Goal: Use online tool/utility: Utilize a website feature to perform a specific function

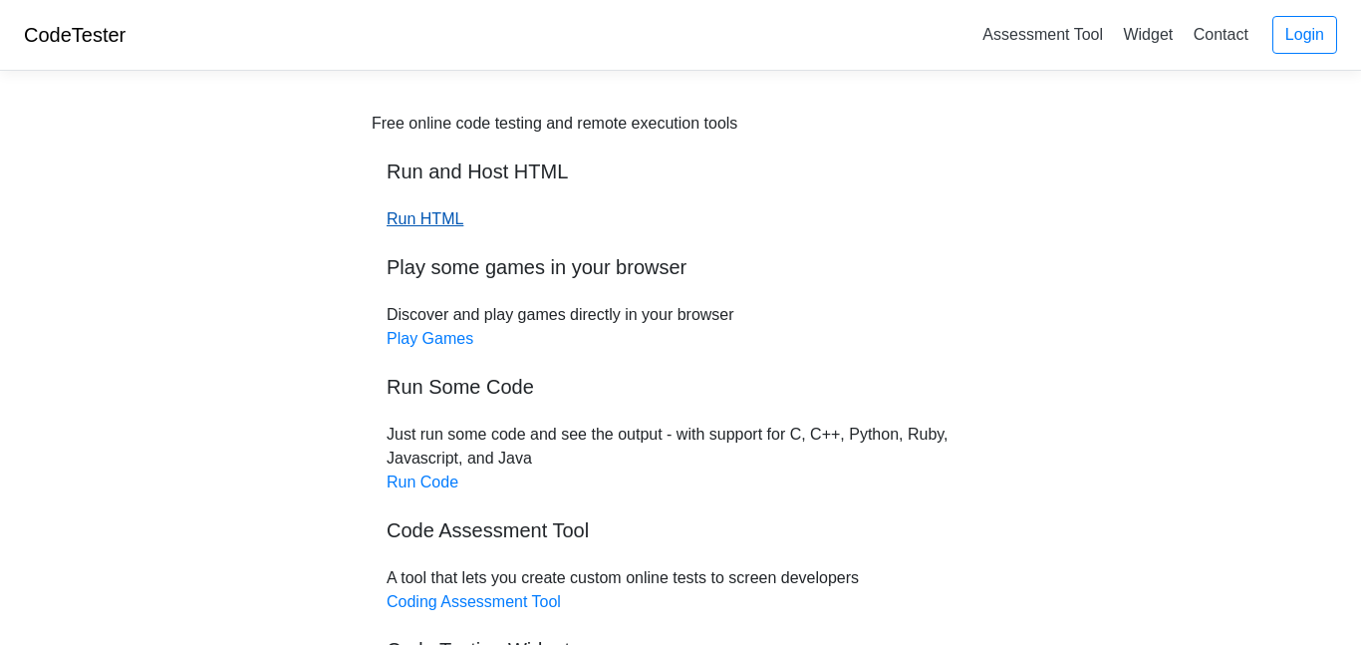
click at [437, 216] on link "Run HTML" at bounding box center [425, 218] width 77 height 17
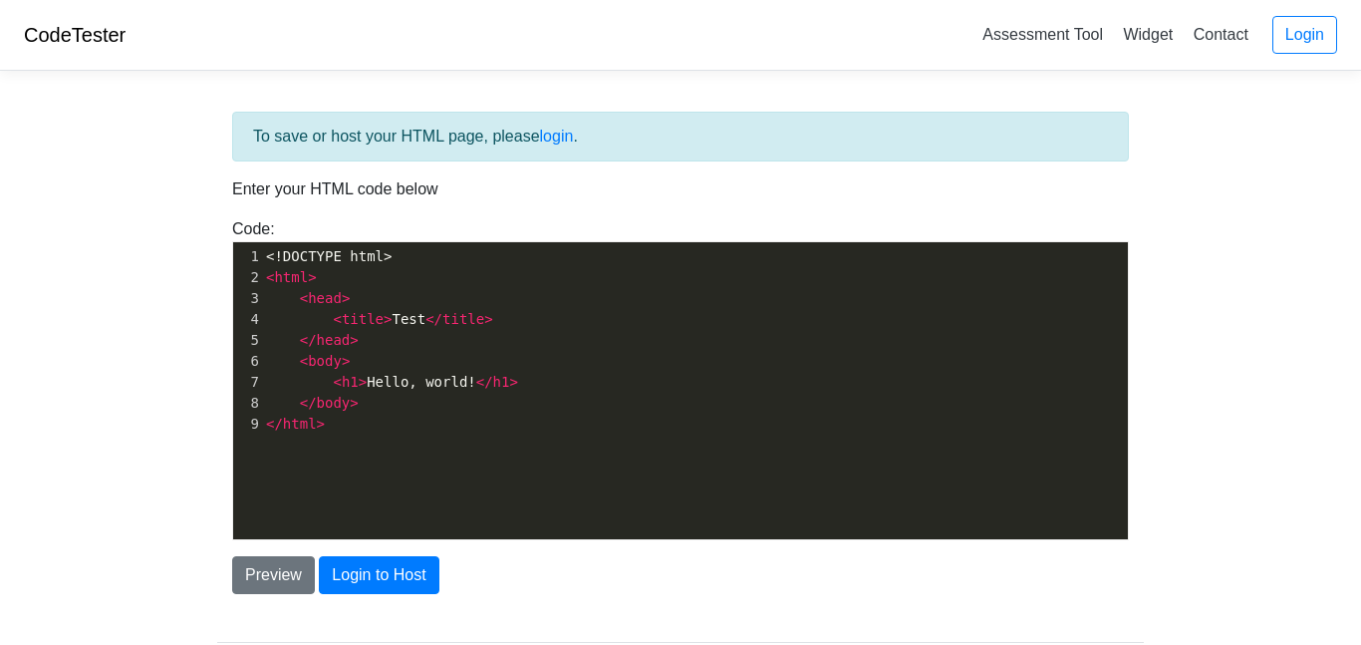
click at [409, 413] on pre "</ html >" at bounding box center [695, 423] width 866 height 21
type textarea "<!DOCTYPE html> <html> <head> <title>Test</title> </head> <body> <h1>Hello, wor…"
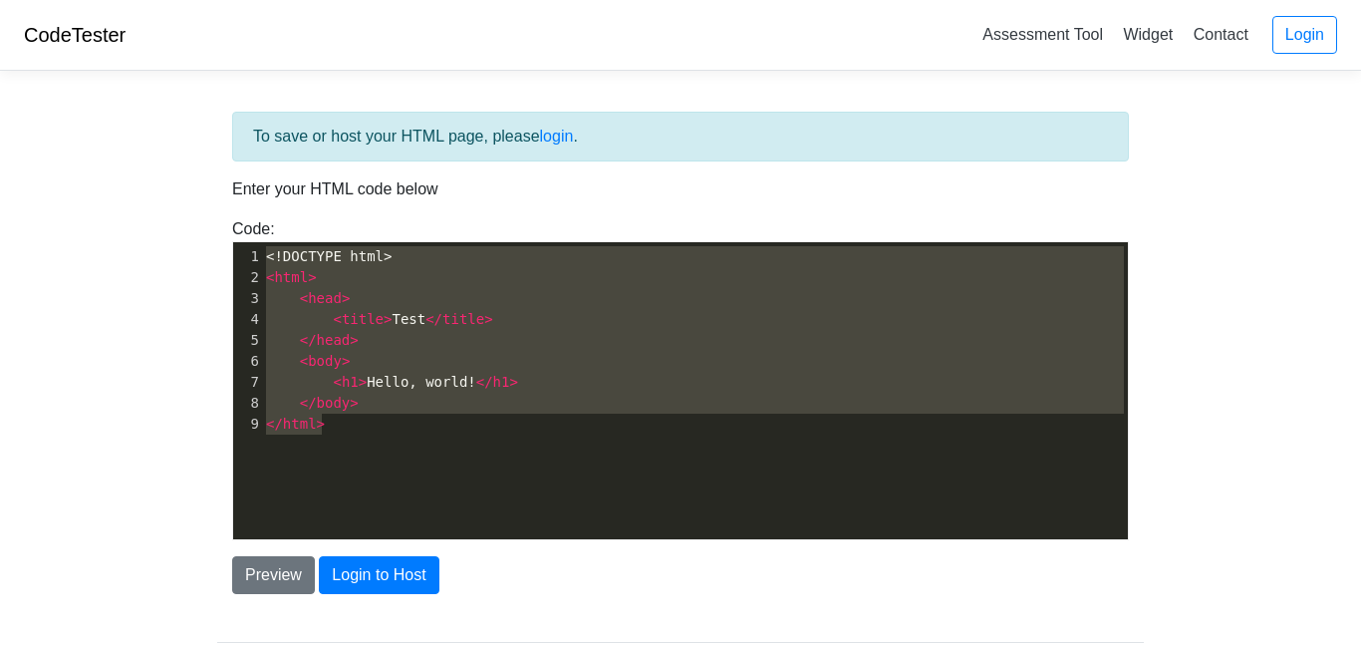
paste textarea
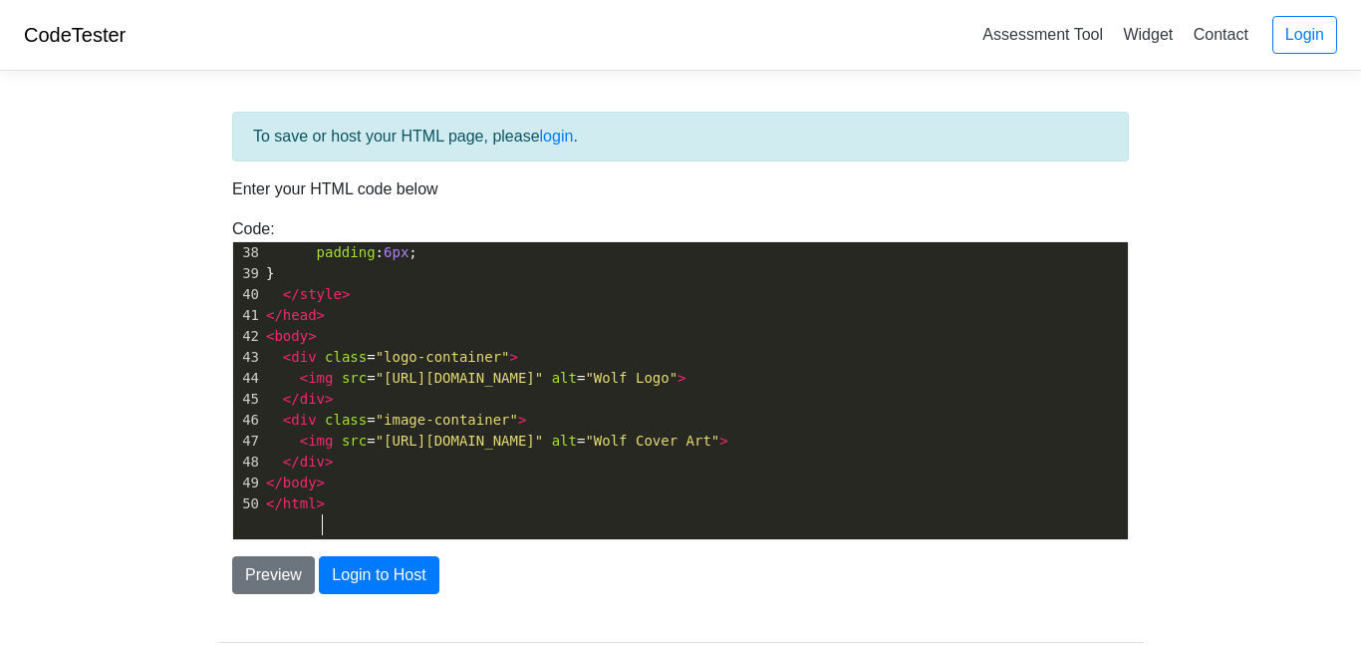
scroll to position [778, 0]
click at [269, 598] on div "To save or host your HTML page, please login . Enter your HTML code below Code:…" at bounding box center [680, 402] width 956 height 631
click at [267, 584] on button "Preview" at bounding box center [273, 575] width 83 height 38
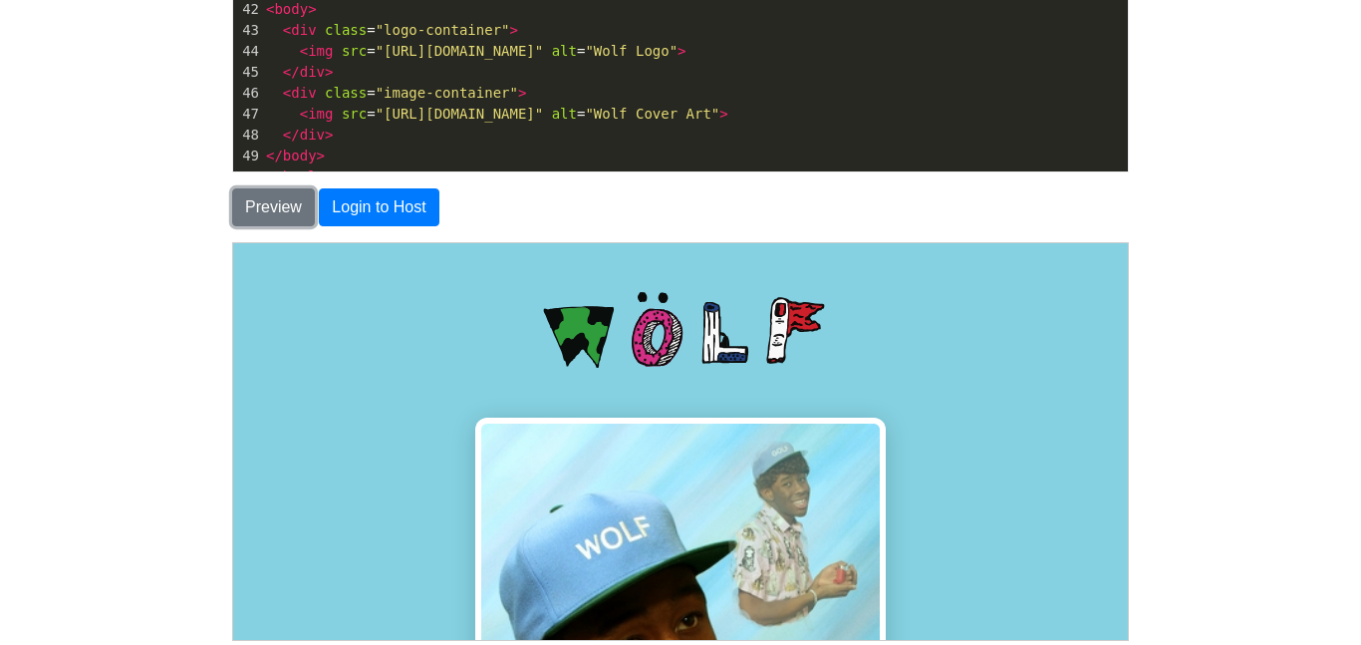
scroll to position [748, 0]
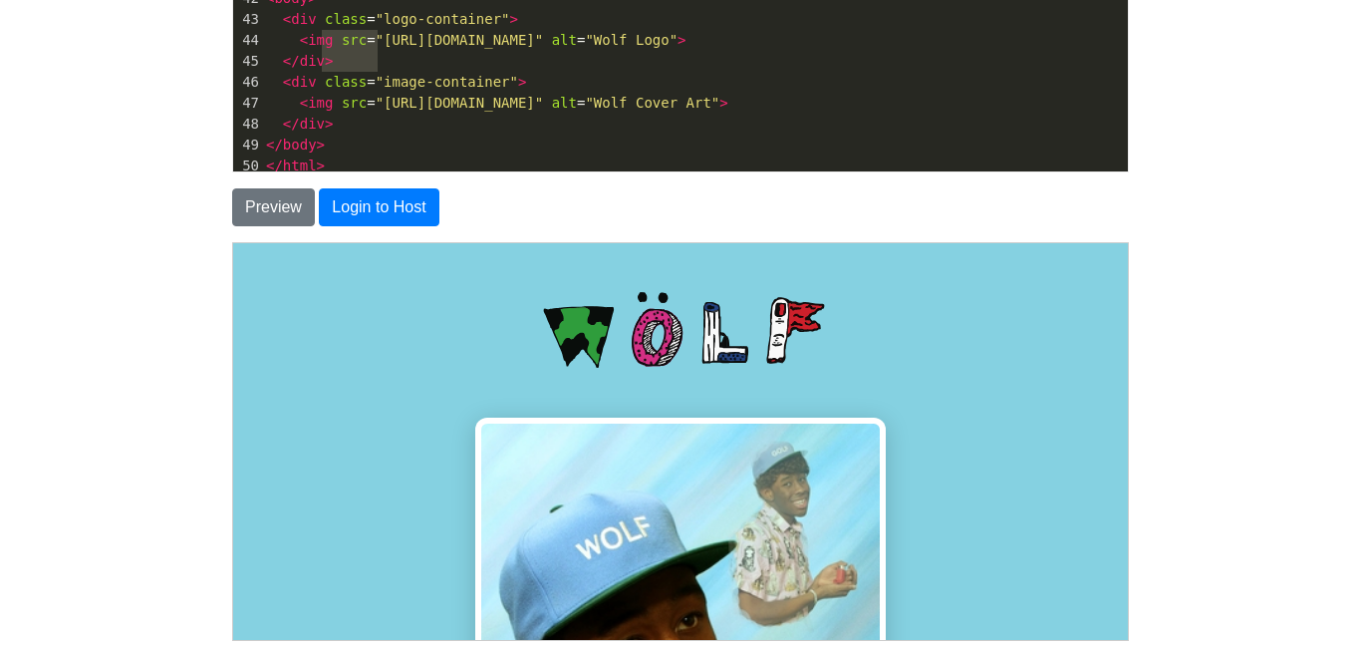
type textarea """
type textarea "htt"
drag, startPoint x: 379, startPoint y: 35, endPoint x: 400, endPoint y: 64, distance: 35.7
click at [400, 48] on span ""https://static.wikia.nocookie.net/logopedia/images/3/3c/Wolf_Logo.svg/revision…" at bounding box center [460, 40] width 168 height 16
click at [383, 34] on span ""https://static.wikia.nocookie.net/logopedia/images/3/3c/Wolf_Logo.svg/revision…" at bounding box center [460, 40] width 168 height 16
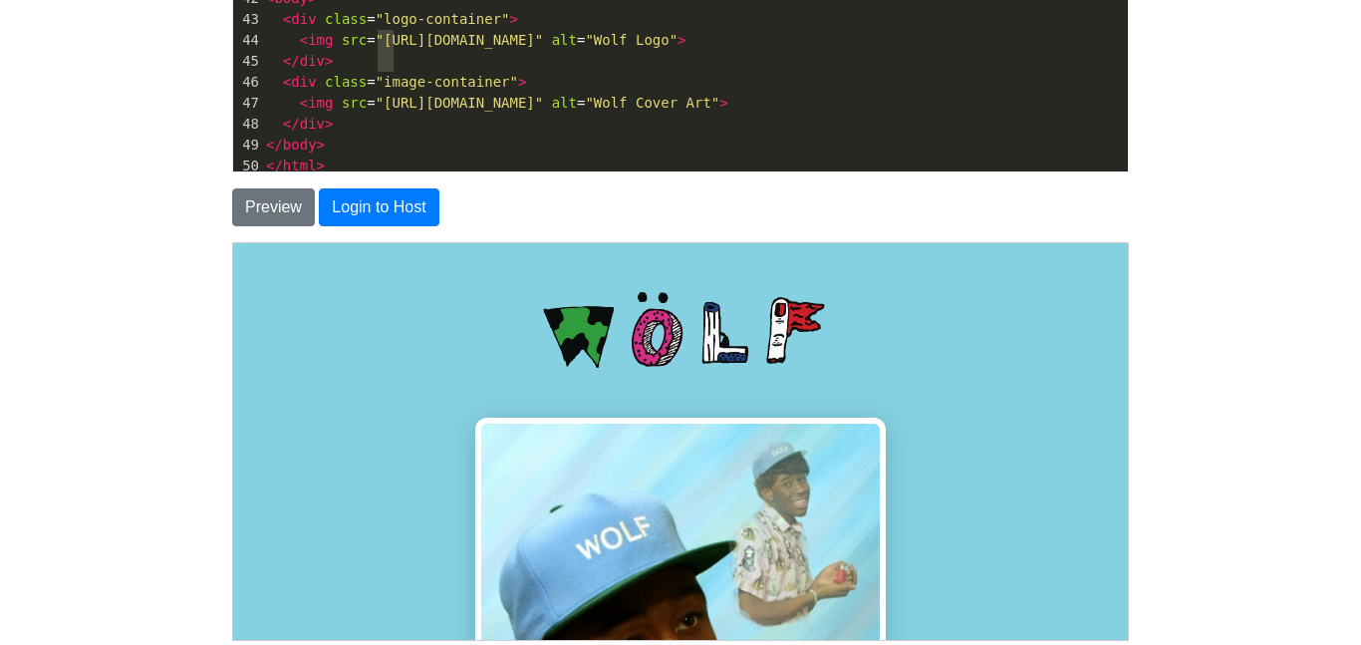
type textarea "htt"
drag, startPoint x: 378, startPoint y: 35, endPoint x: 402, endPoint y: 39, distance: 24.2
click at [402, 39] on span ""https://static.wikia.nocookie.net/logopedia/images/3/3c/Wolf_Logo.svg/revision…" at bounding box center [460, 40] width 168 height 16
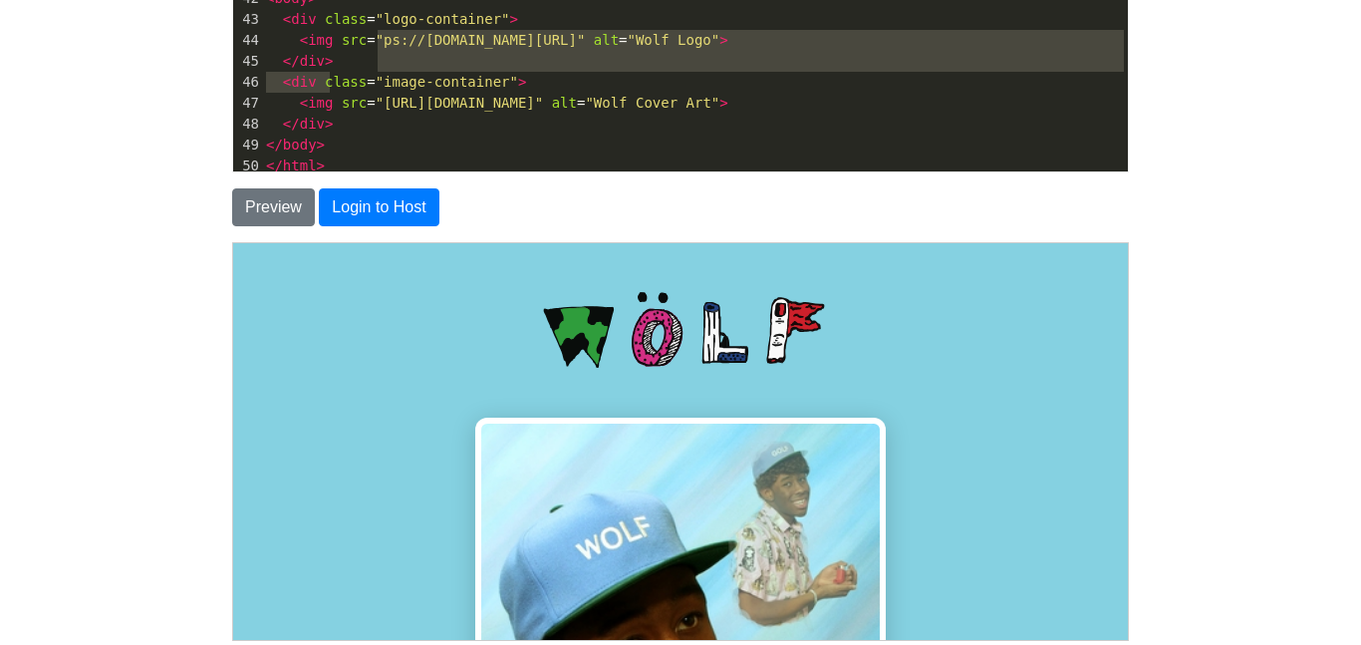
type textarea "ps:"
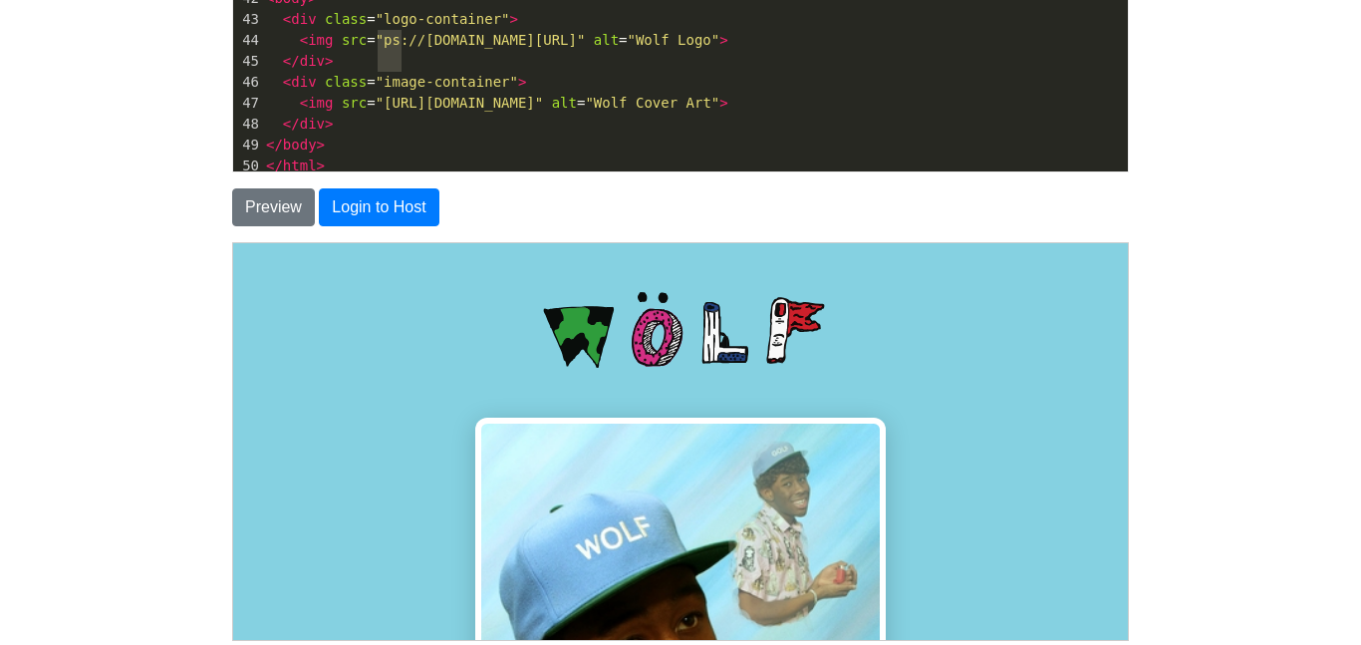
drag, startPoint x: 378, startPoint y: 40, endPoint x: 402, endPoint y: 65, distance: 34.5
click at [402, 48] on span ""ps://static.wikia.nocookie.net/logopedia/images/3/3c/Wolf_Logo.svg/revision/la…" at bounding box center [481, 40] width 210 height 16
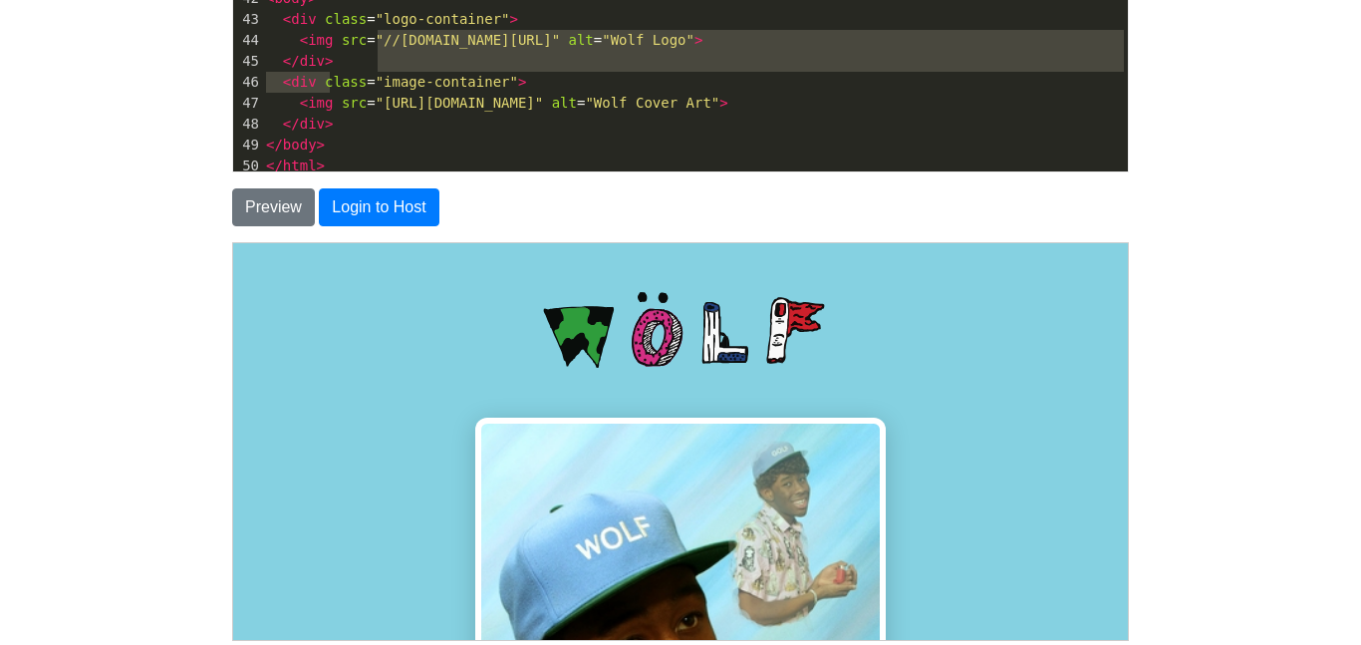
type textarea "//static.wikia.nocookie.net/logopedia/images/3/3c/Wolf_Logo.svg/revision/latest…"
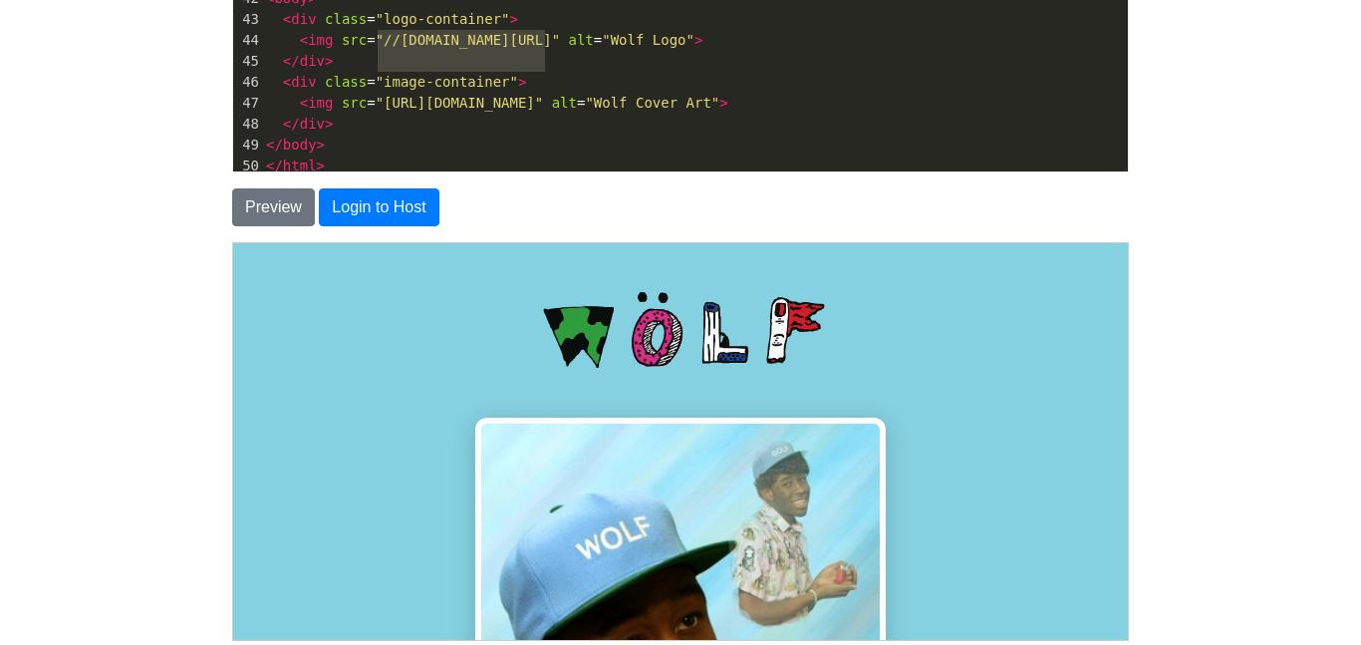
drag, startPoint x: 381, startPoint y: 34, endPoint x: 935, endPoint y: 37, distance: 554.0
click at [560, 37] on span ""//static.wikia.nocookie.net/logopedia/images/3/3c/Wolf_Logo.svg/revision/lates…" at bounding box center [468, 40] width 184 height 16
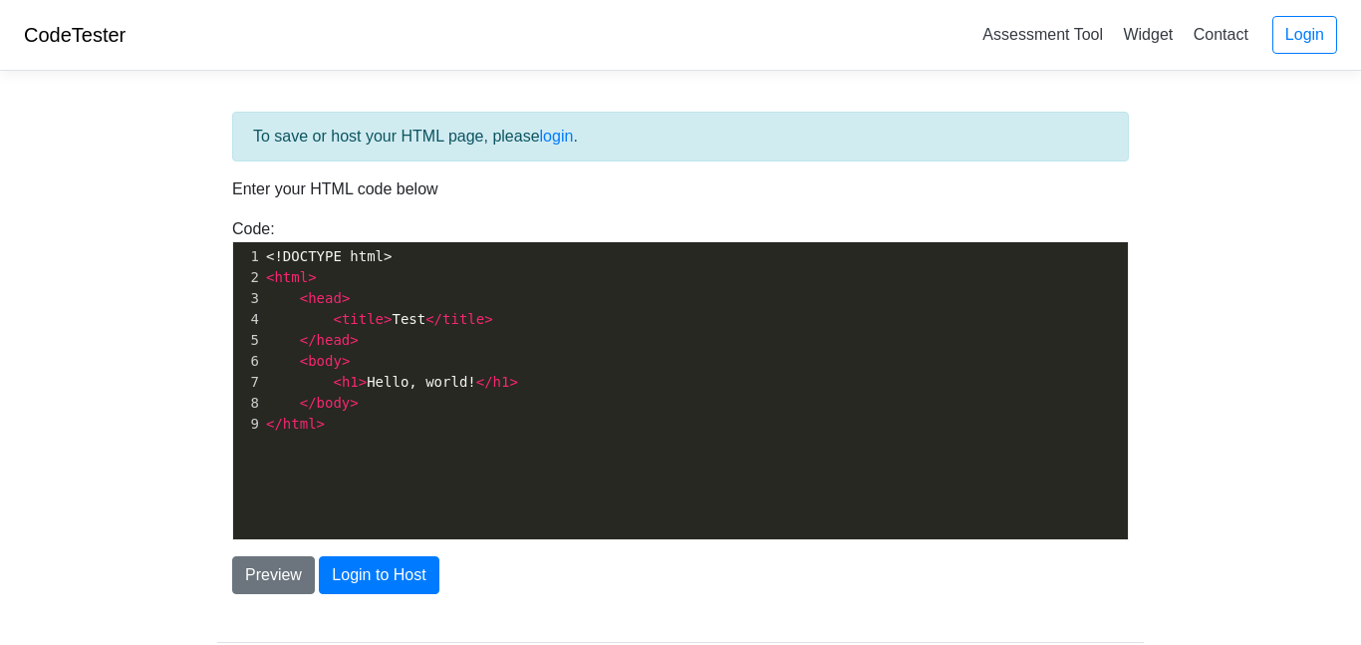
scroll to position [121, 0]
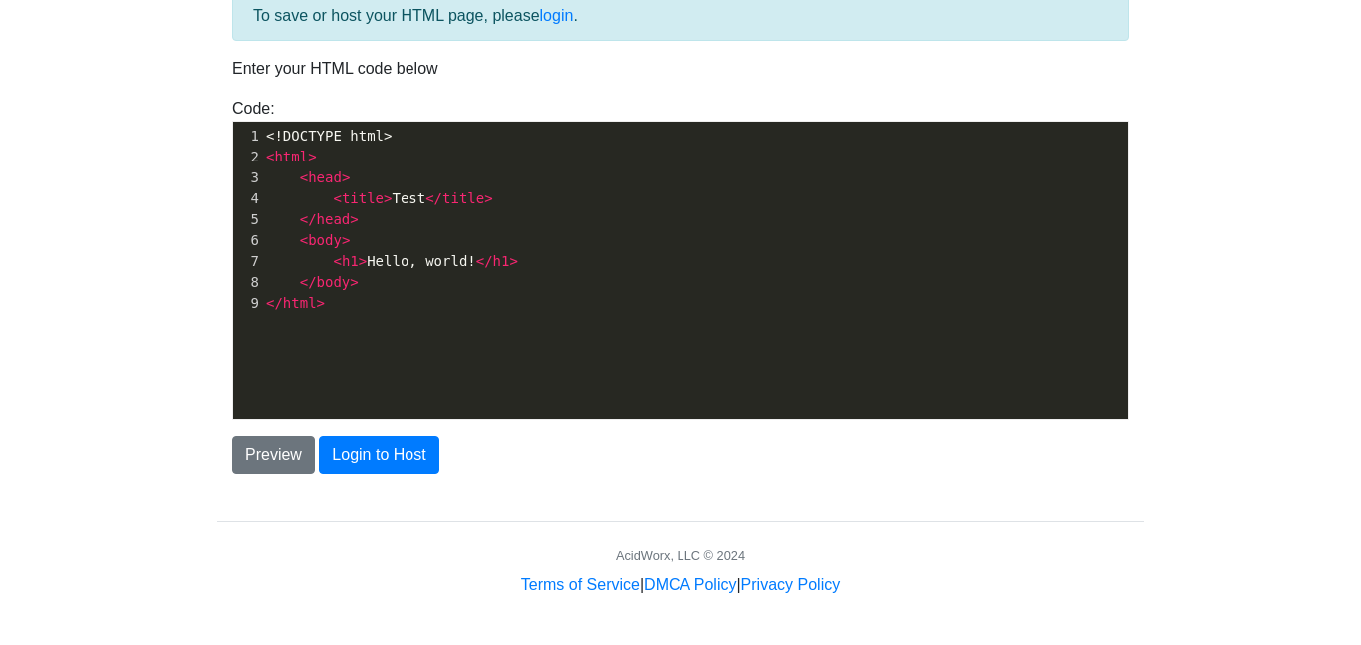
click at [538, 281] on pre "</ body >" at bounding box center [695, 282] width 866 height 21
type textarea "<!DOCTYPE html> <html> <head> <title>Test</title> </head> <body> <h1>Hello, wor…"
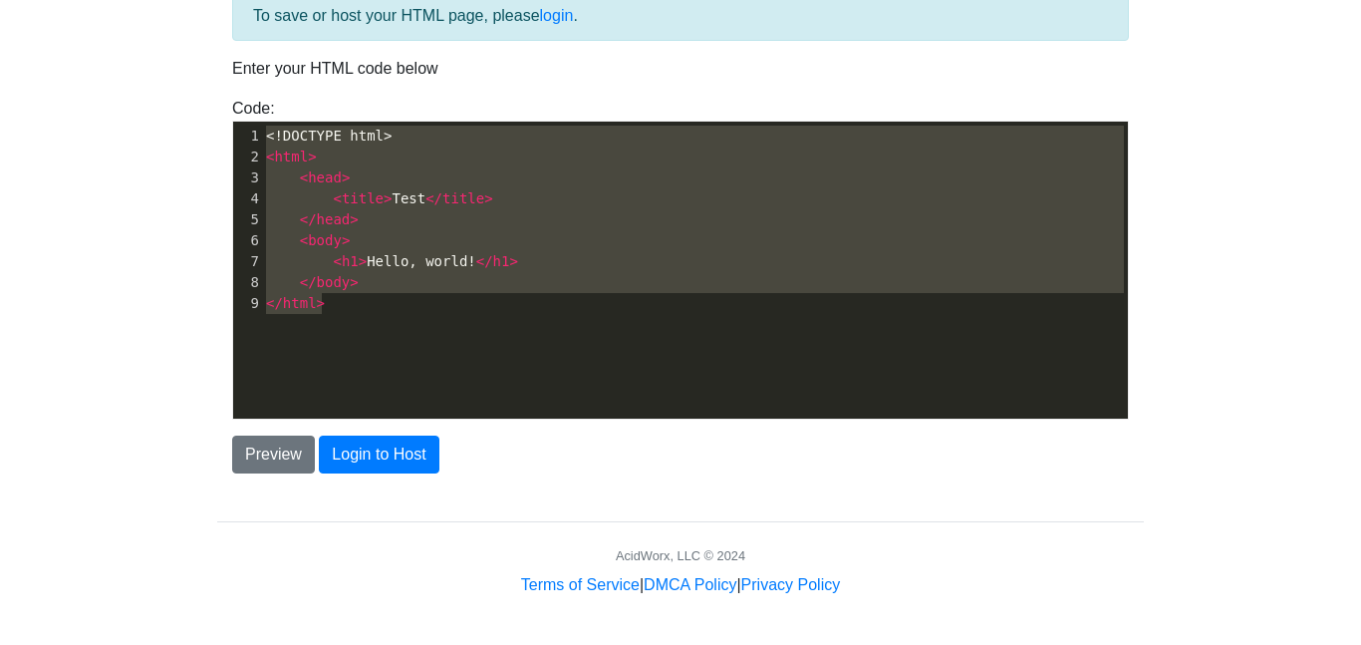
paste textarea
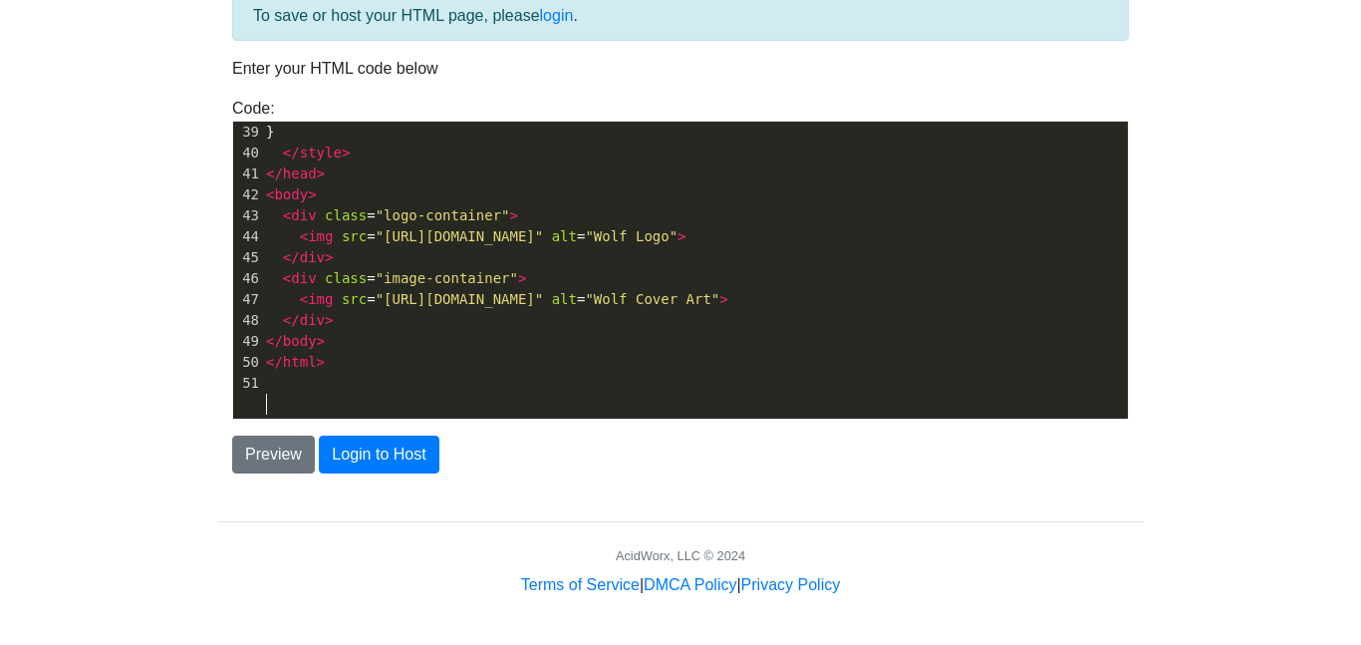
scroll to position [778, 0]
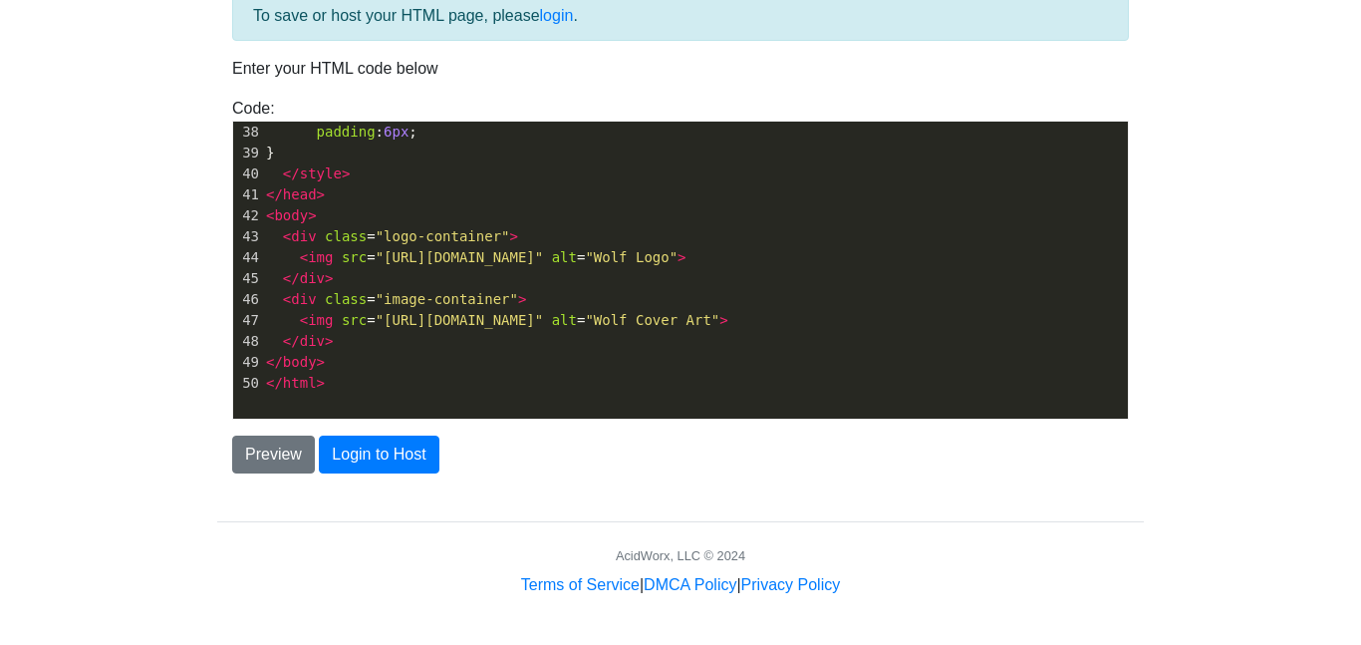
click at [401, 265] on span ""[URL][DOMAIN_NAME]"" at bounding box center [460, 257] width 168 height 16
click at [521, 169] on pre "</ style >" at bounding box center [695, 173] width 866 height 21
type textarea "<!DOCTYPE html> <html lang="en"> <head> <meta charset="UTF-8"> <title>Wolf Cove…"
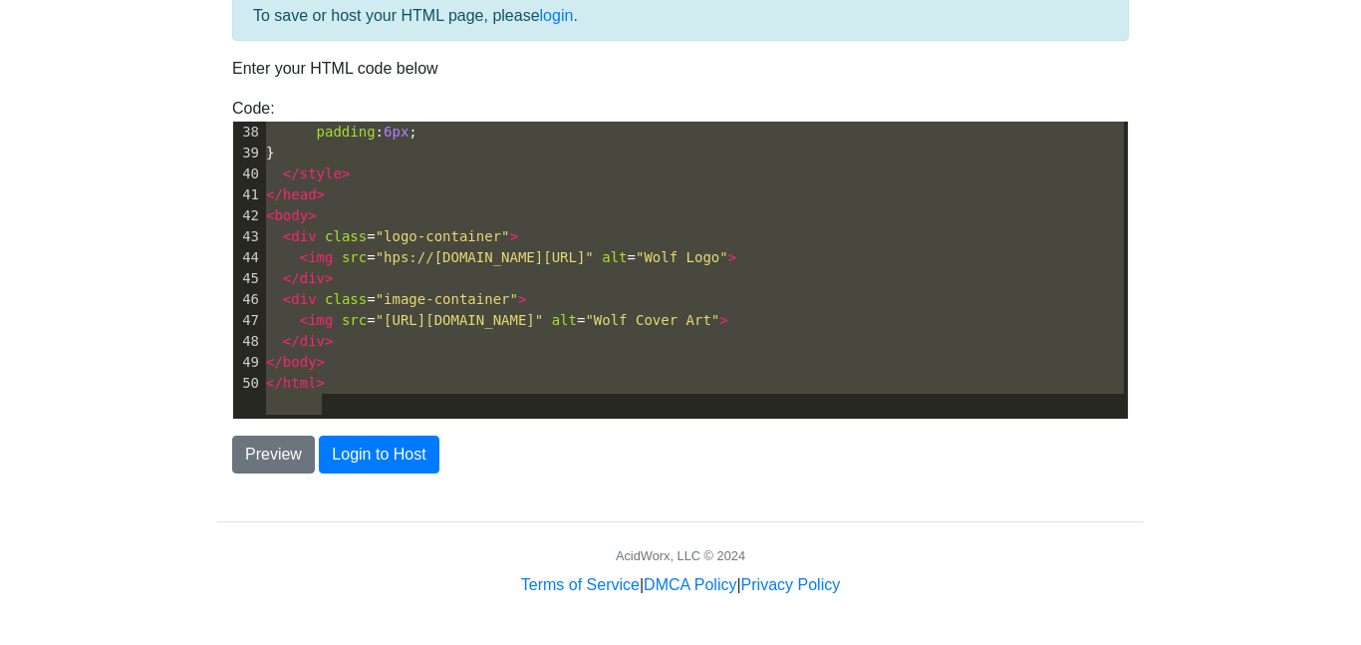
paste textarea
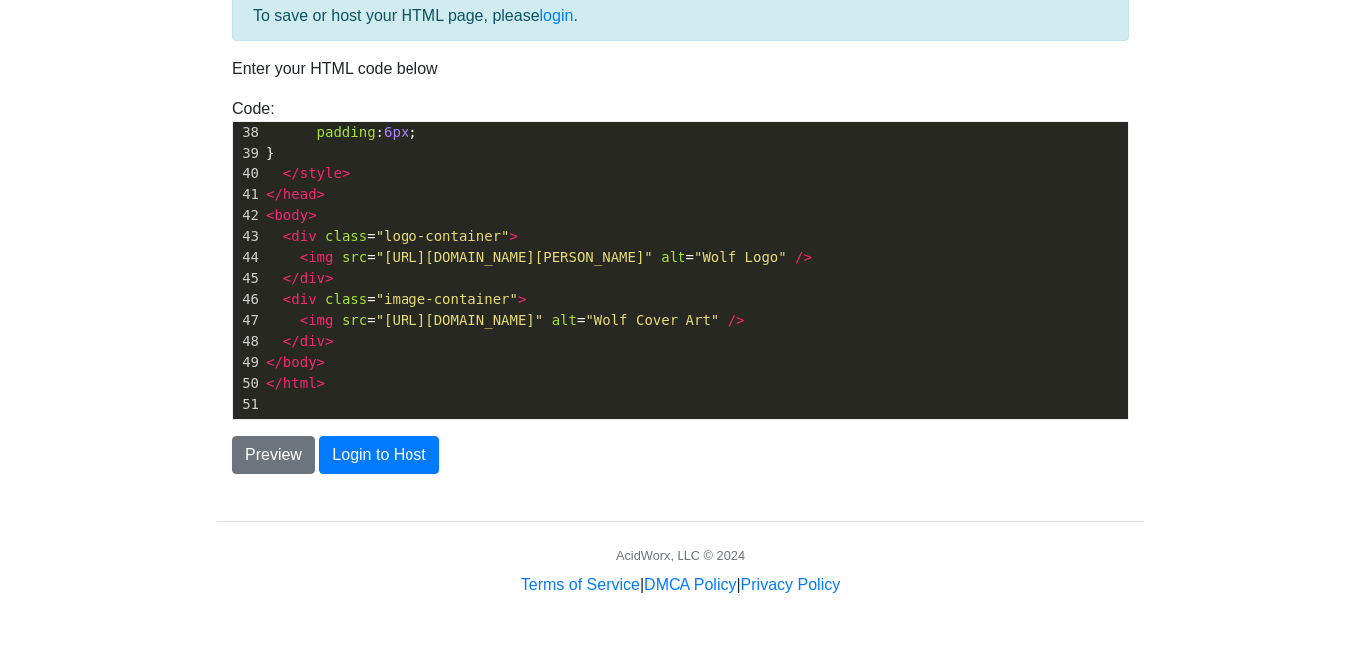
scroll to position [757, 0]
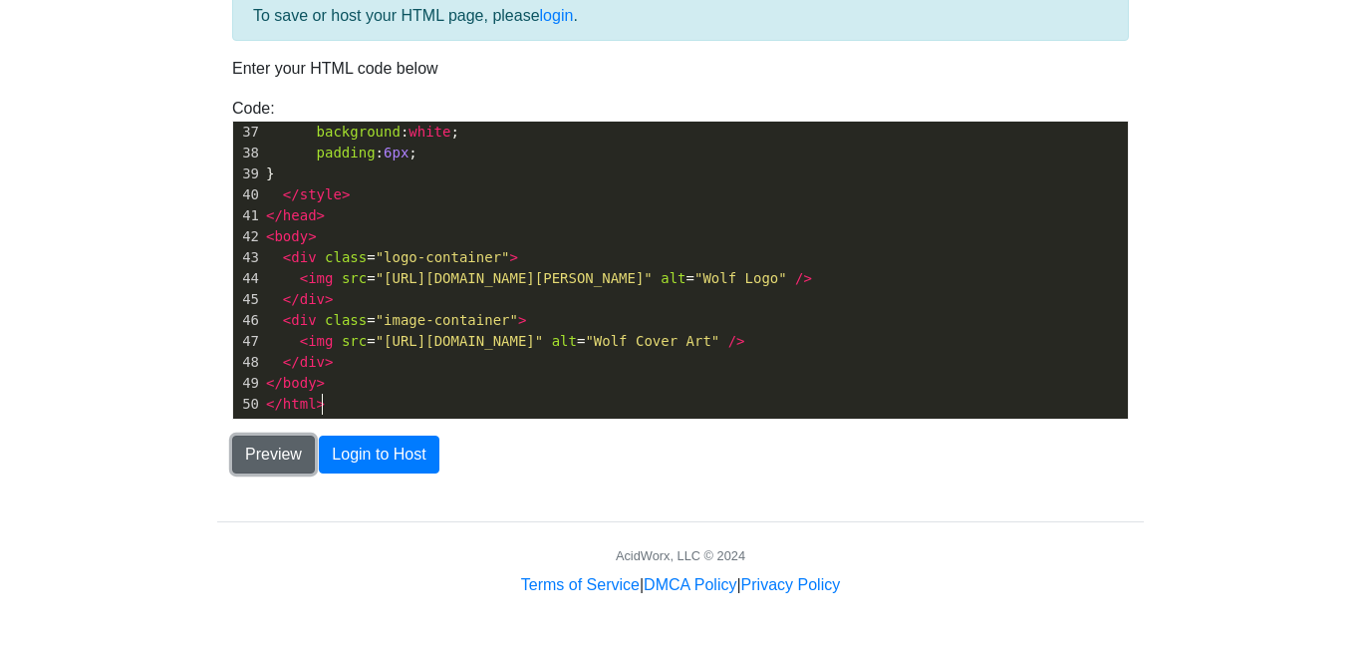
click at [257, 455] on button "Preview" at bounding box center [273, 454] width 83 height 38
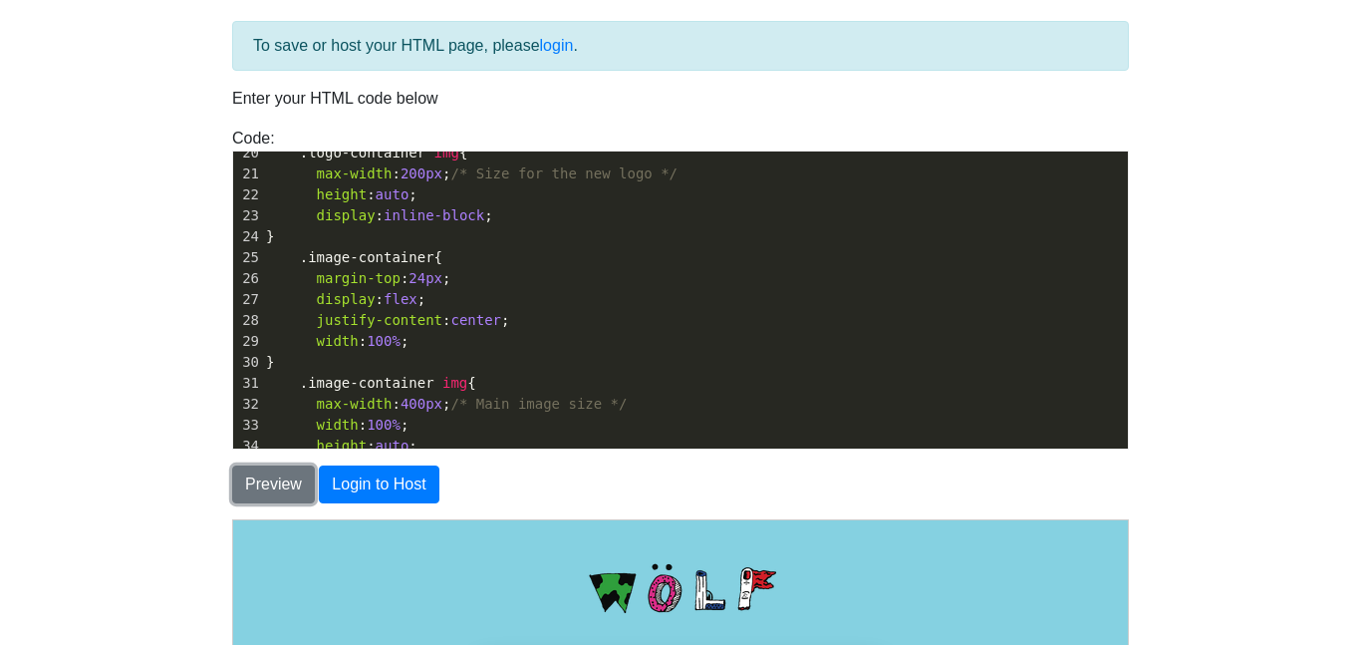
scroll to position [0, 0]
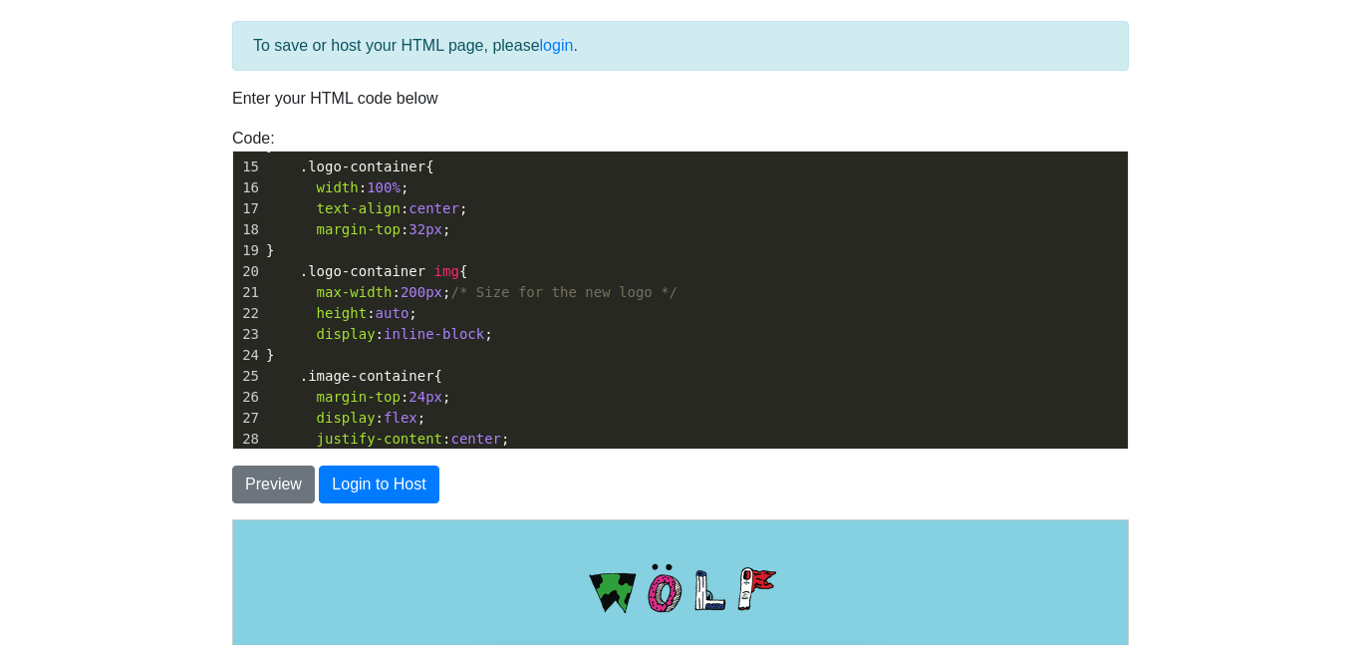
click at [422, 288] on span "200px" at bounding box center [422, 292] width 42 height 16
type textarea "500"
click at [260, 481] on button "Preview" at bounding box center [273, 484] width 83 height 38
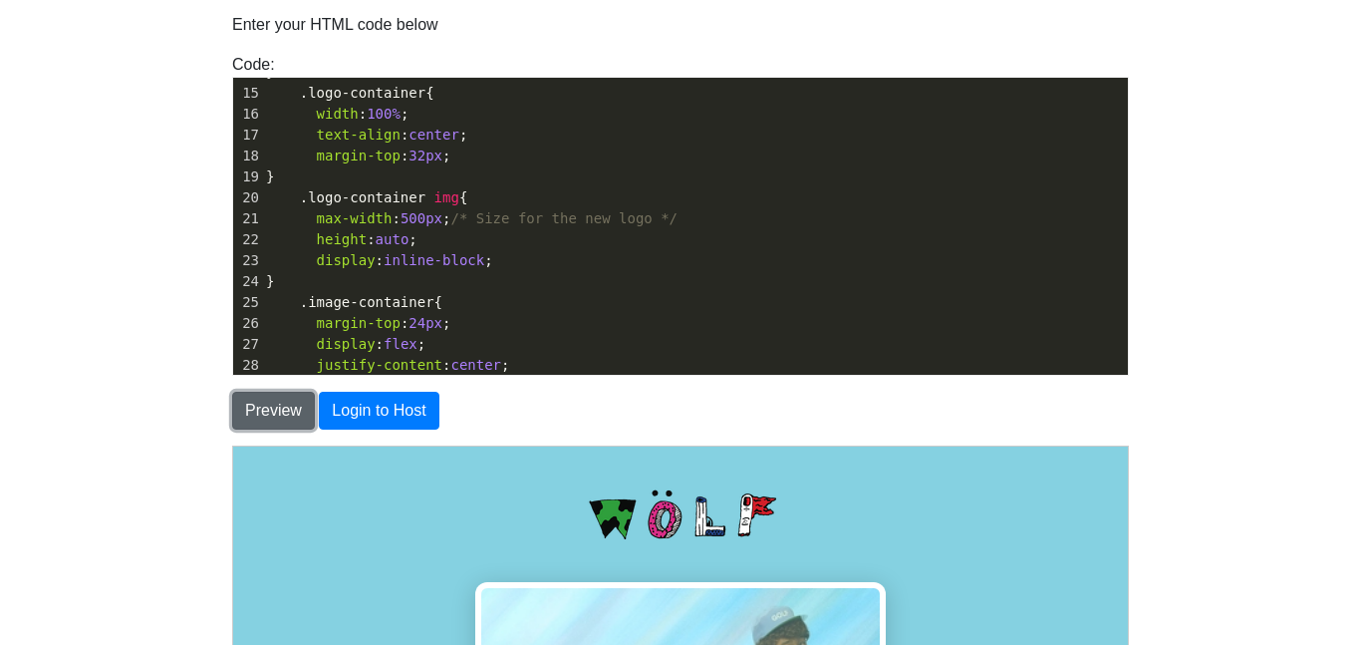
click at [277, 397] on button "Preview" at bounding box center [273, 411] width 83 height 38
click at [425, 218] on span "500px" at bounding box center [422, 218] width 42 height 16
type textarea "0"
click at [255, 407] on button "Preview" at bounding box center [273, 411] width 83 height 38
click at [262, 407] on button "Preview" at bounding box center [273, 411] width 83 height 38
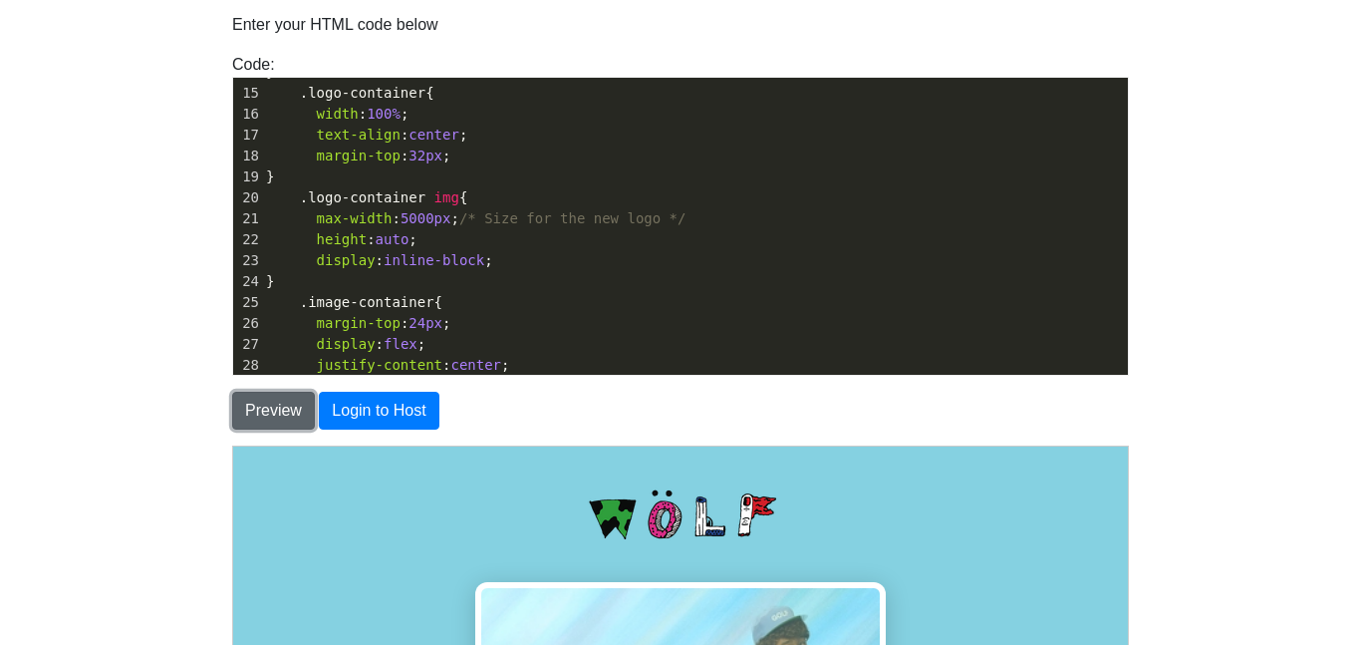
click at [262, 407] on button "Preview" at bounding box center [273, 411] width 83 height 38
click at [432, 220] on span "5000px" at bounding box center [426, 220] width 51 height 16
click at [273, 409] on button "Preview" at bounding box center [273, 411] width 83 height 38
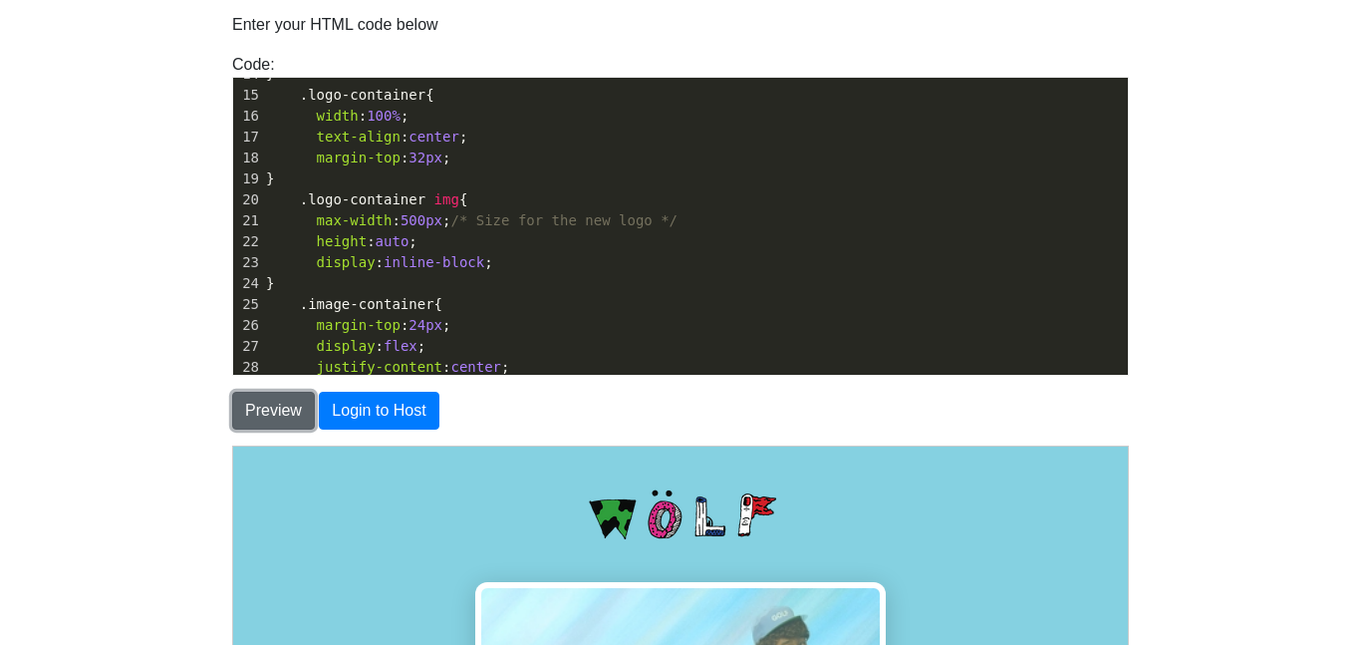
click at [273, 409] on button "Preview" at bounding box center [273, 411] width 83 height 38
click at [385, 300] on span ".image-container" at bounding box center [367, 304] width 135 height 16
type textarea "<!DOCTYPE html> <html lang="en"> <head> <meta charset="UTF-8" /> <title>Wolf Co…"
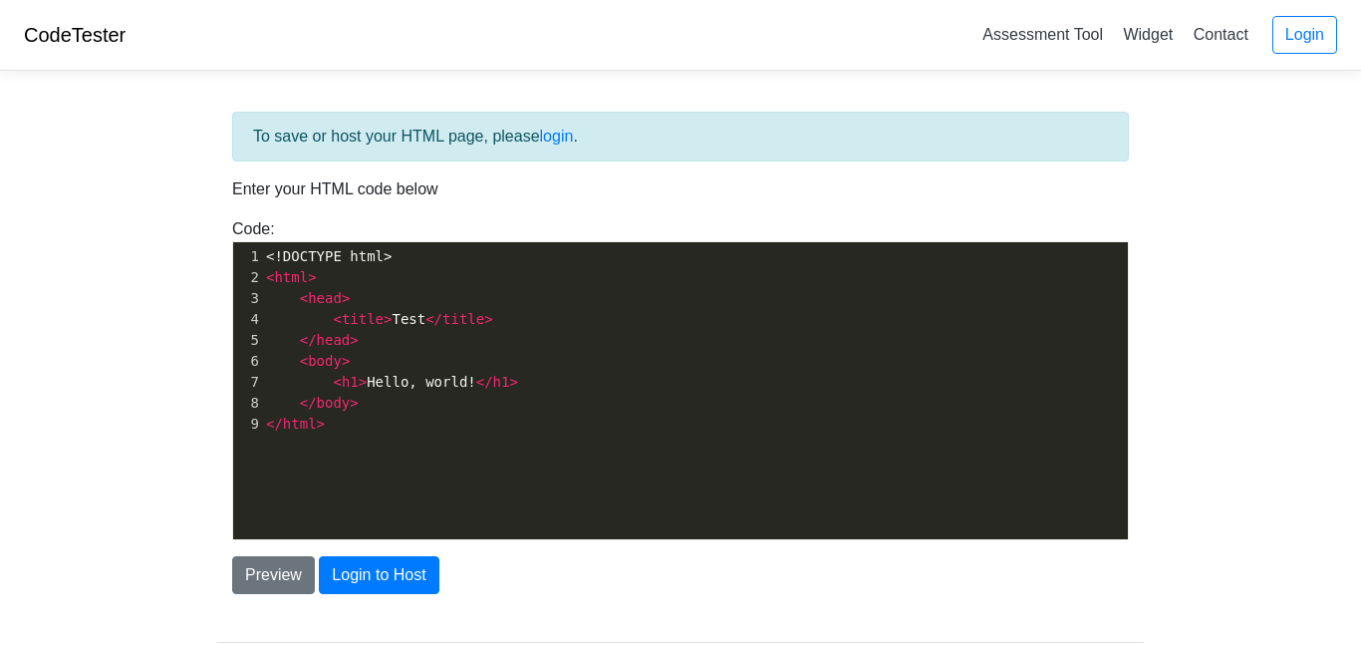
scroll to position [121, 0]
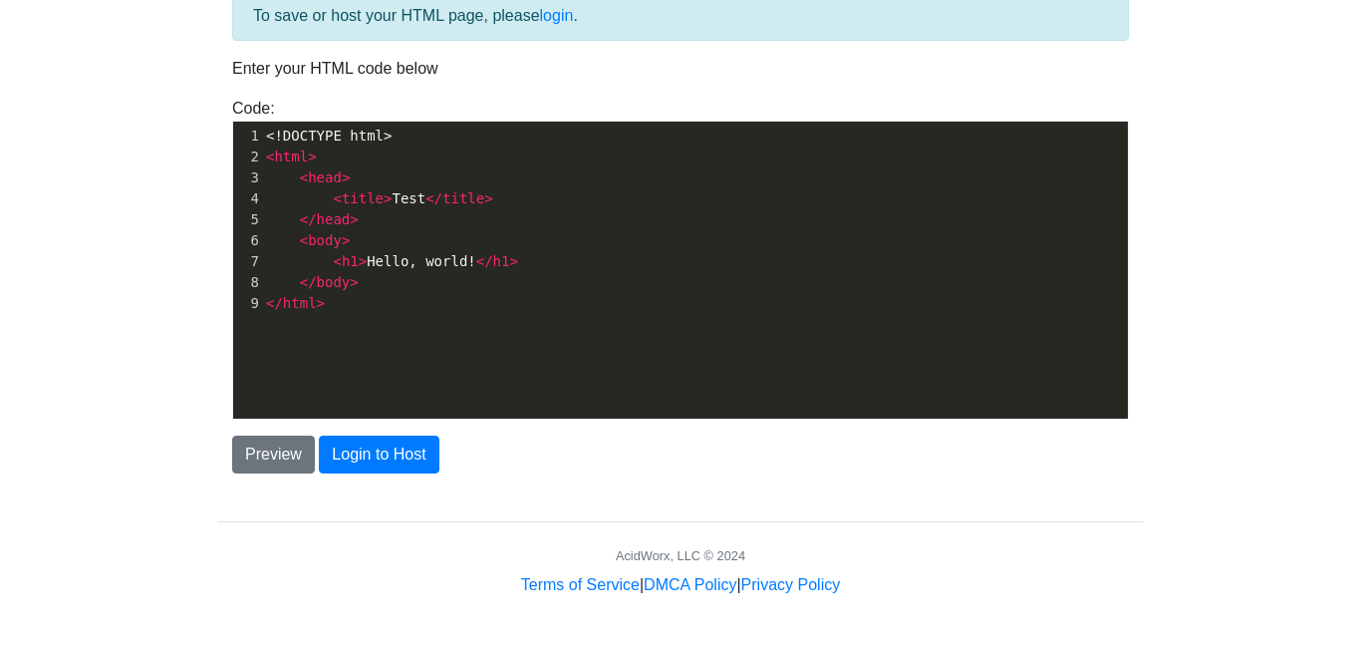
click at [383, 214] on pre "</ head >" at bounding box center [695, 219] width 866 height 21
type textarea "<!DOCTYPE html> <html> <head> <title>Test</title> </head> <body> <h1>Hello, wor…"
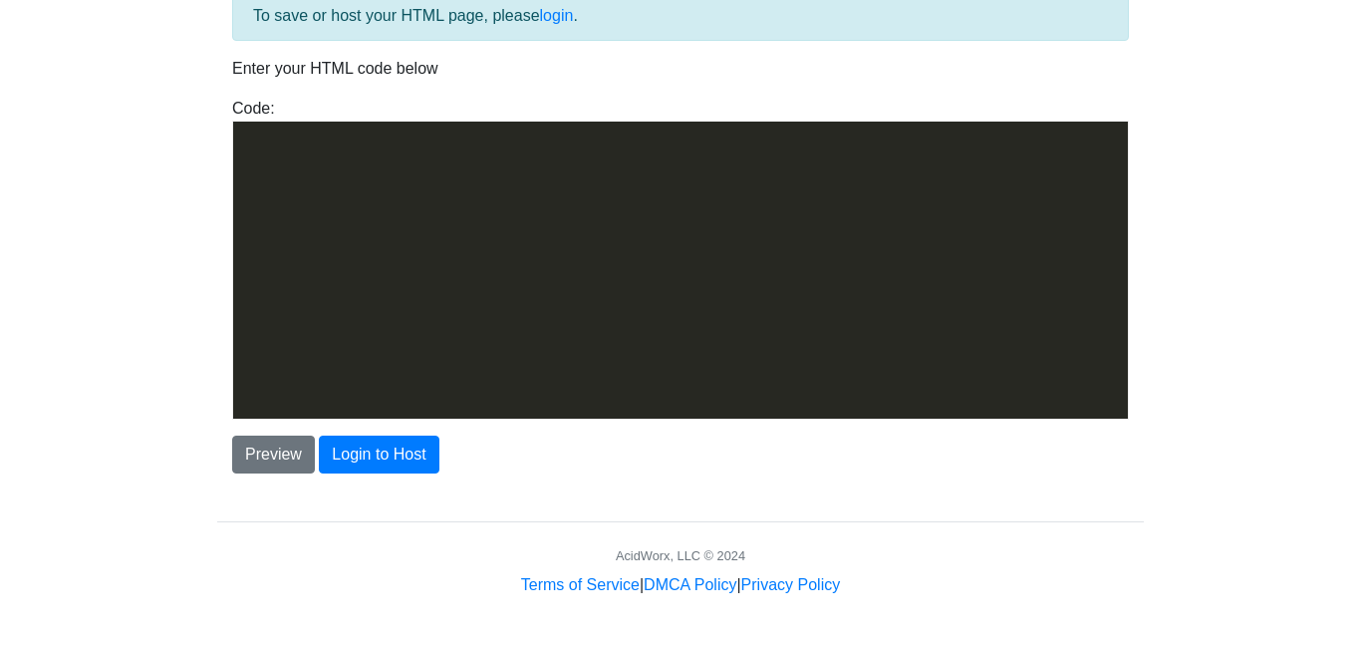
scroll to position [757, 0]
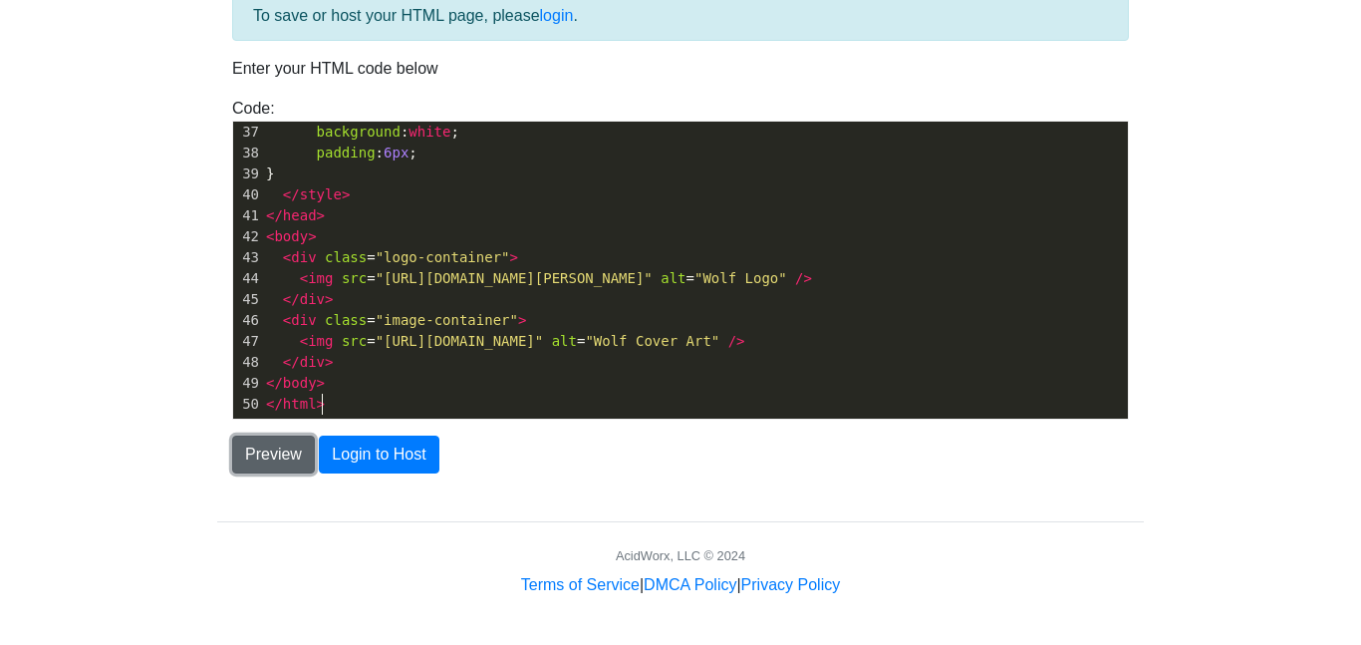
click at [282, 444] on button "Preview" at bounding box center [273, 454] width 83 height 38
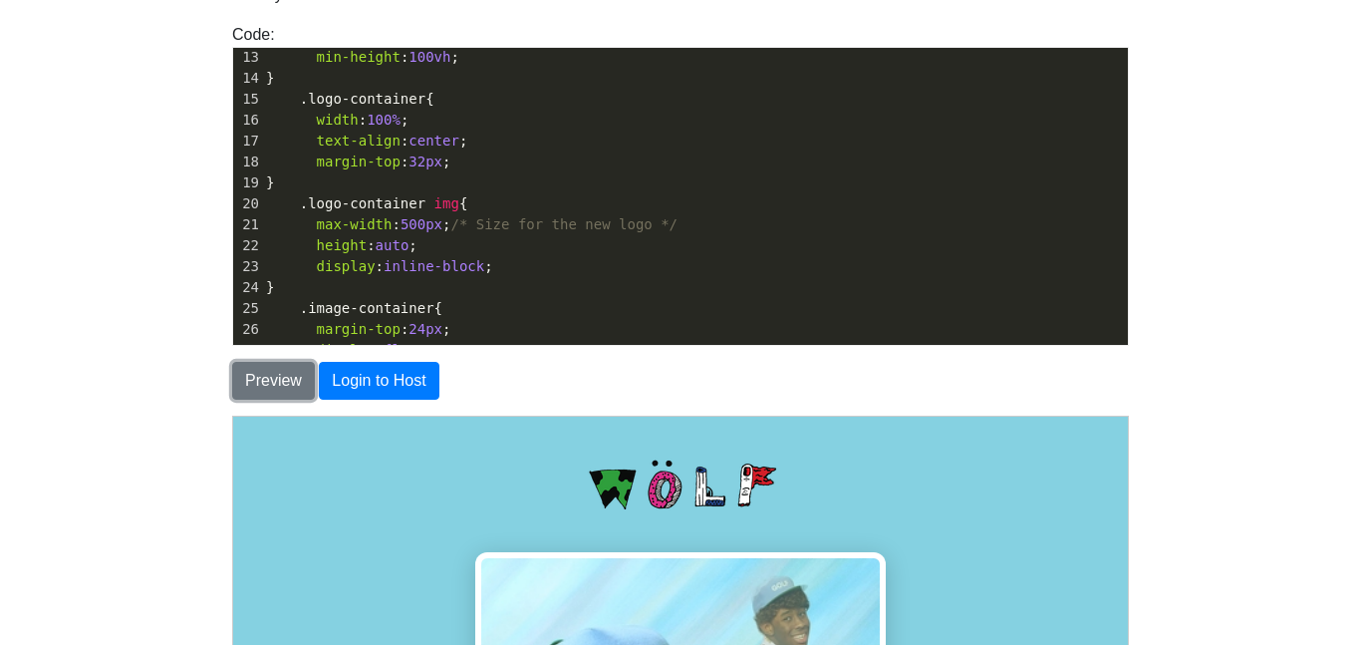
scroll to position [248, 0]
click at [425, 161] on span "32px" at bounding box center [425, 163] width 34 height 16
type textarea "50"
click at [270, 384] on button "Preview" at bounding box center [273, 381] width 83 height 38
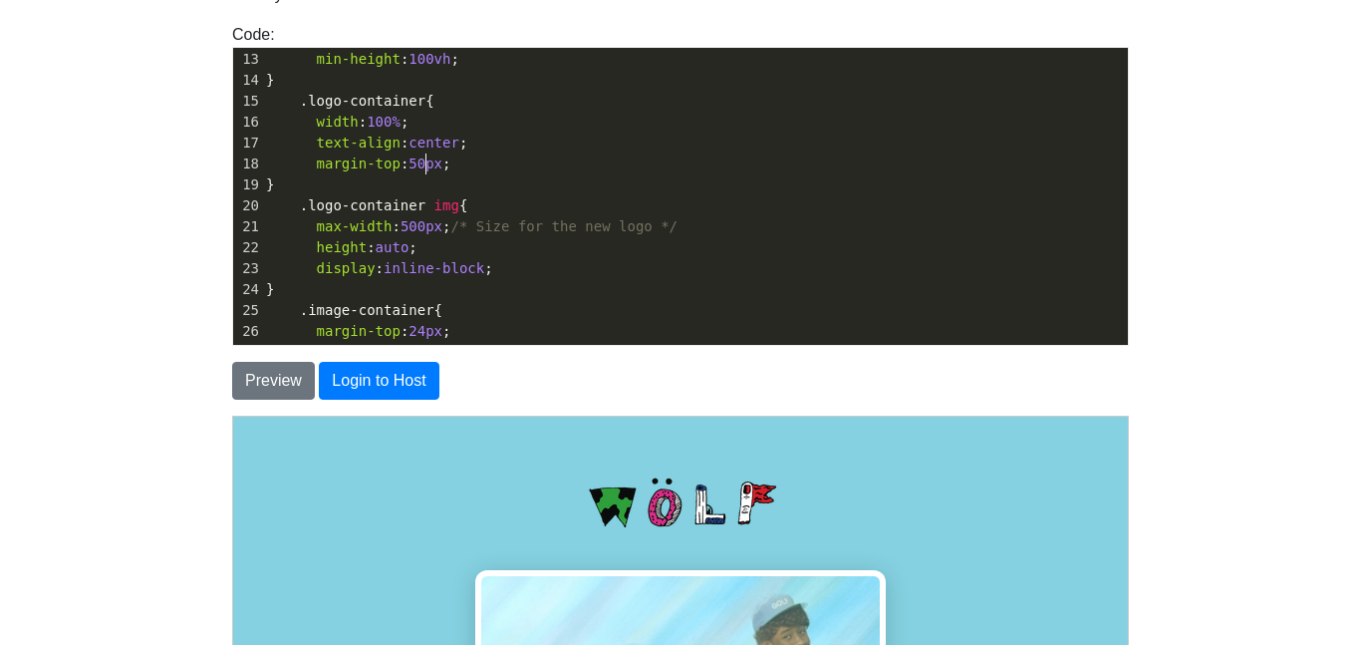
click at [425, 161] on span "50px" at bounding box center [425, 163] width 34 height 16
type textarea "20"
click at [256, 381] on button "Preview" at bounding box center [273, 381] width 83 height 38
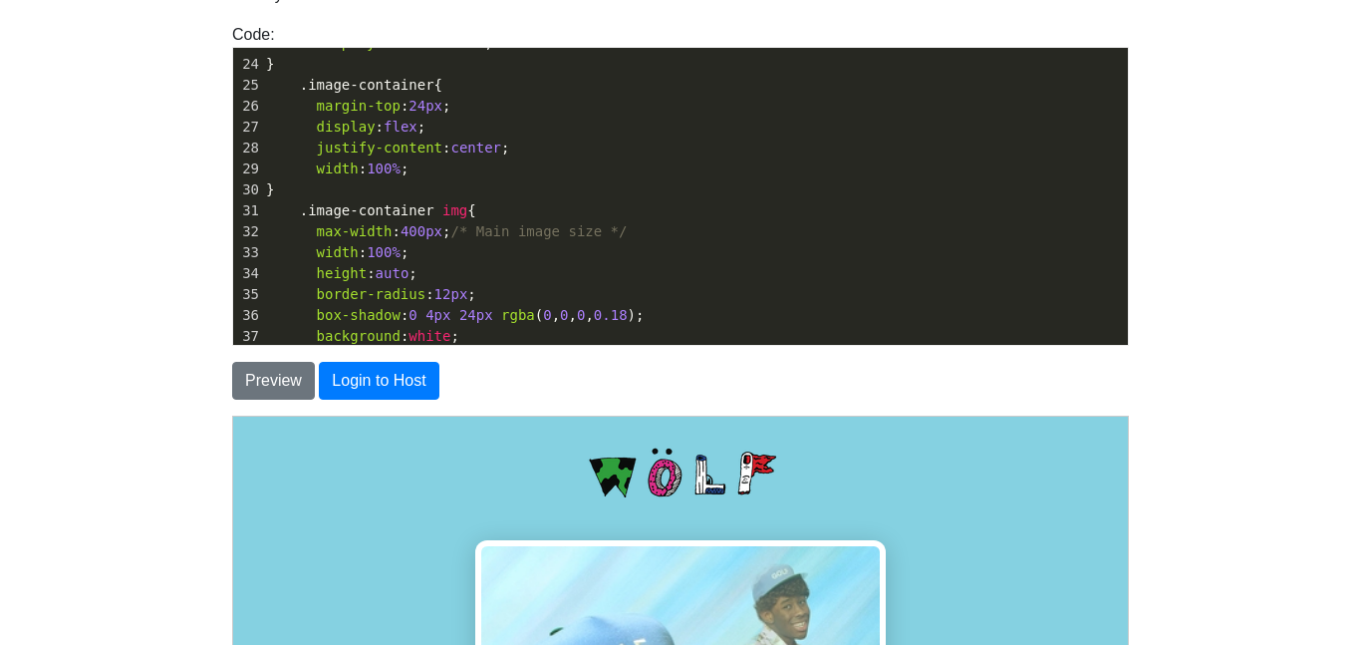
click at [425, 229] on span "400px" at bounding box center [422, 231] width 42 height 16
type textarea "200"
click at [283, 378] on button "Preview" at bounding box center [273, 381] width 83 height 38
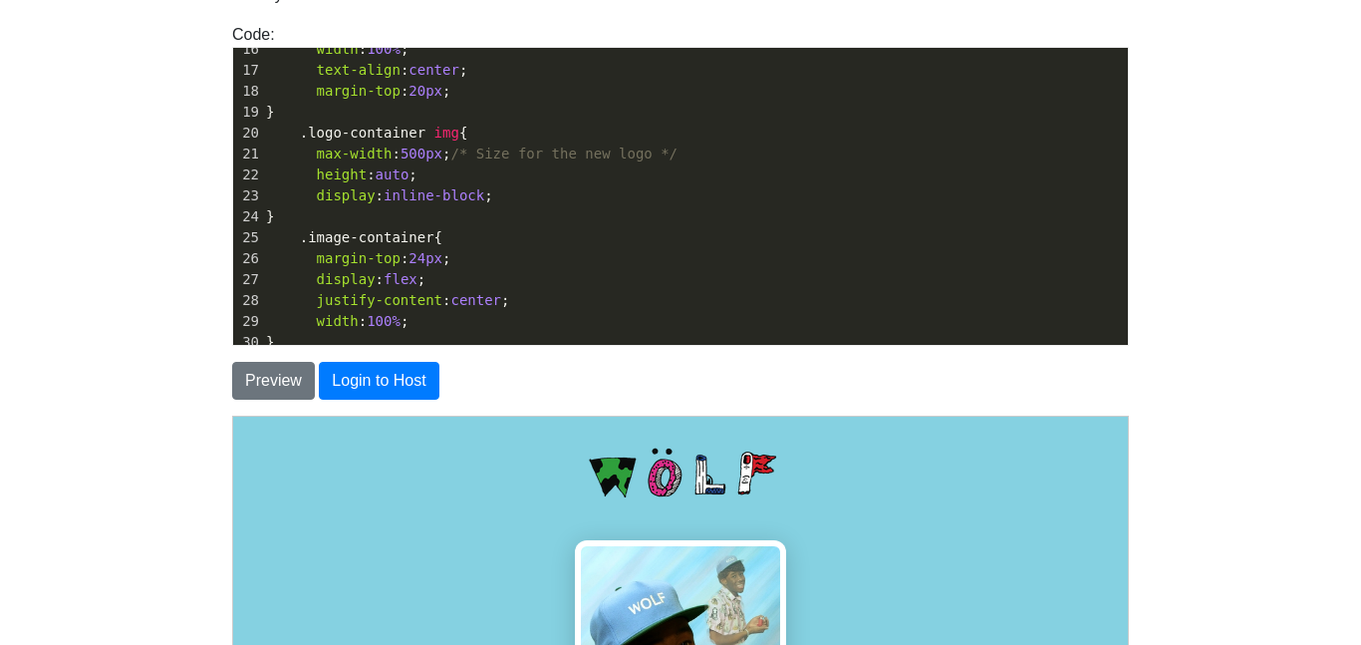
click at [425, 153] on span "500px" at bounding box center [422, 153] width 42 height 16
type textarea "100"
click at [264, 364] on button "Preview" at bounding box center [273, 381] width 83 height 38
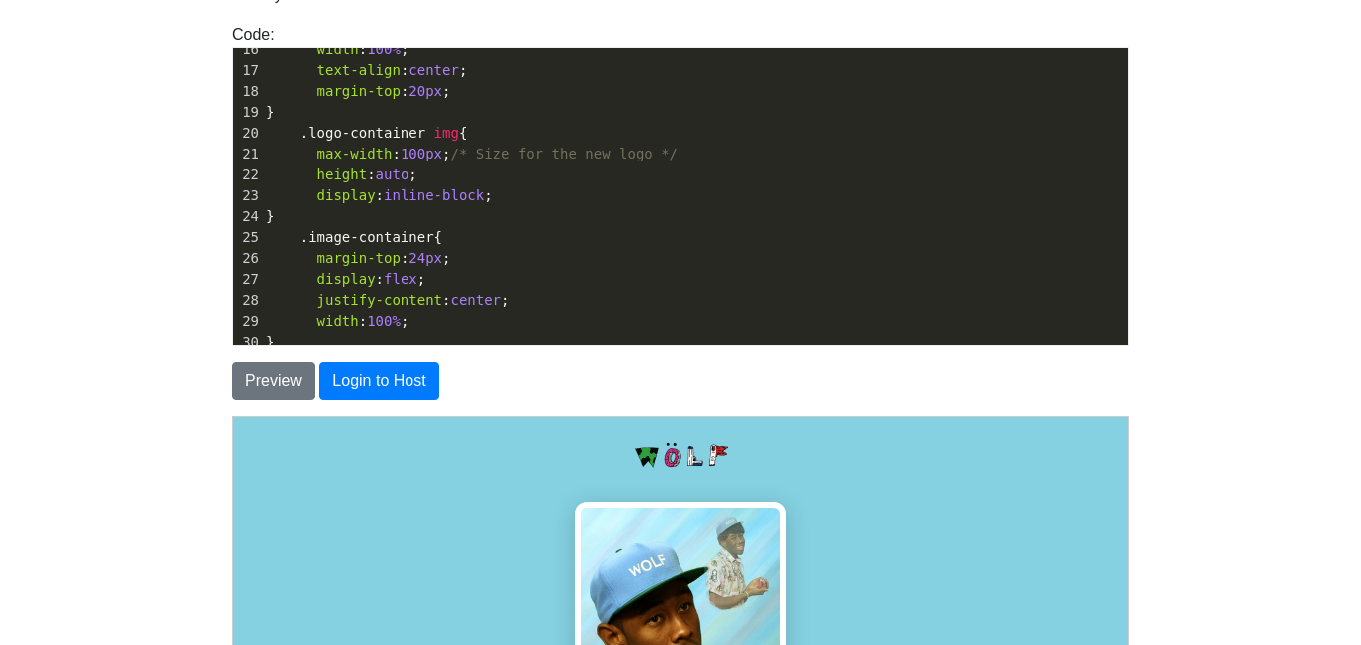
click at [409, 154] on span "100px" at bounding box center [422, 153] width 42 height 16
type textarea "0"
click at [280, 371] on button "Preview" at bounding box center [273, 381] width 83 height 38
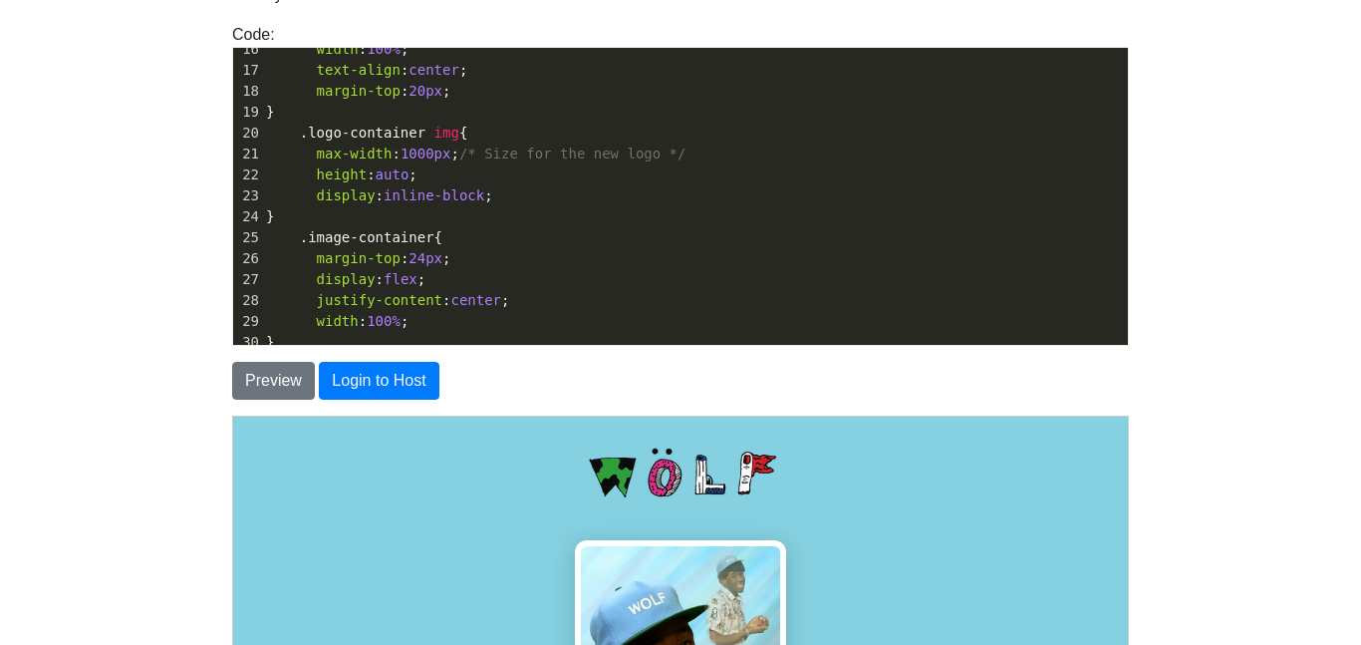
click at [432, 152] on span "1000px" at bounding box center [426, 153] width 51 height 16
type textarea "0"
click at [268, 385] on button "Preview" at bounding box center [273, 381] width 83 height 38
